Goal: Information Seeking & Learning: Understand process/instructions

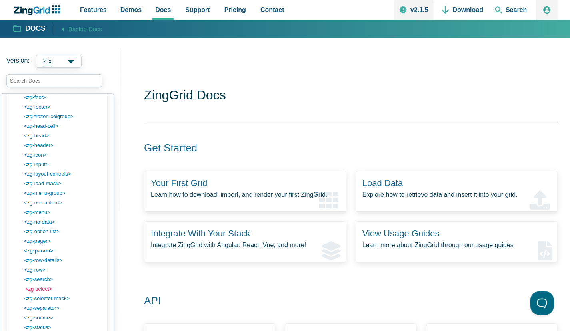
scroll to position [912, 0]
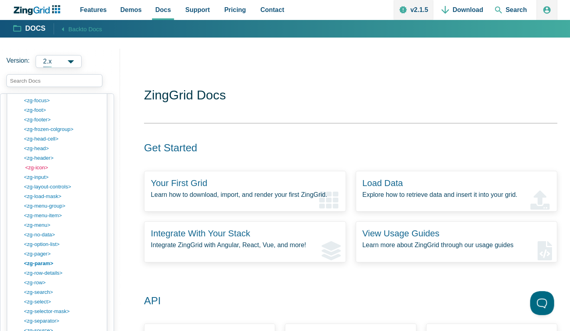
click at [40, 166] on link "<zg-icon>" at bounding box center [63, 168] width 76 height 10
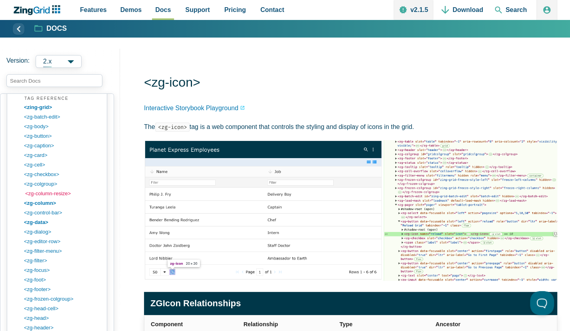
scroll to position [694, 0]
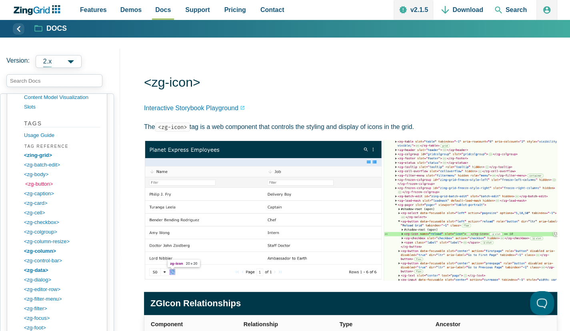
click at [46, 183] on link "<zg-button>" at bounding box center [63, 185] width 76 height 10
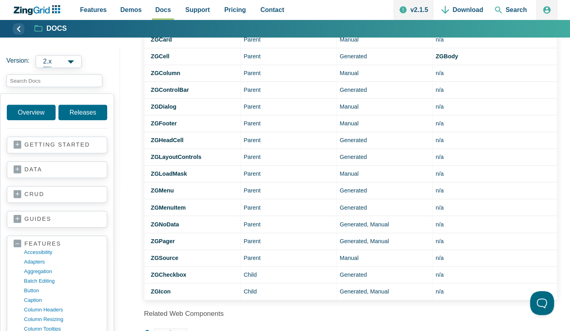
scroll to position [384, 0]
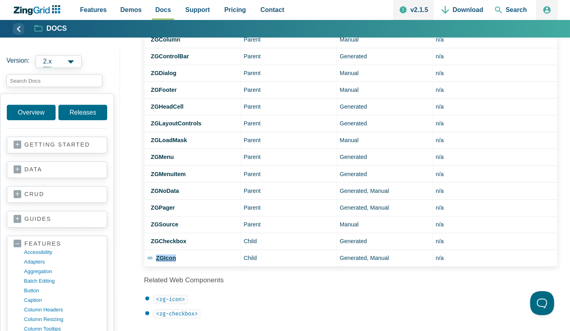
click at [156, 255] on strong "ZGIcon" at bounding box center [166, 258] width 20 height 6
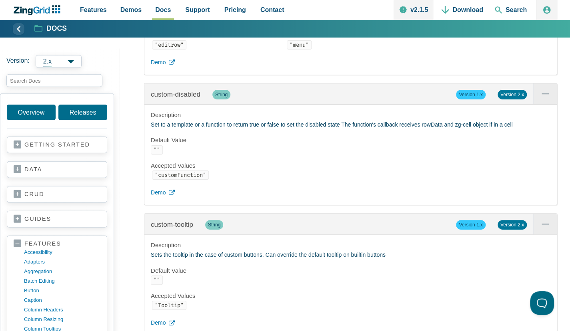
scroll to position [1151, 0]
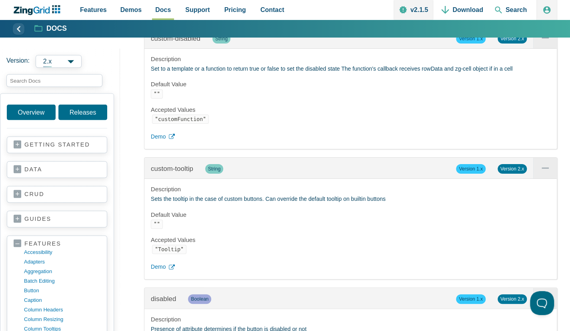
click at [0, 0] on link "icon" at bounding box center [0, 0] width 0 height 0
